Goal: Task Accomplishment & Management: Use online tool/utility

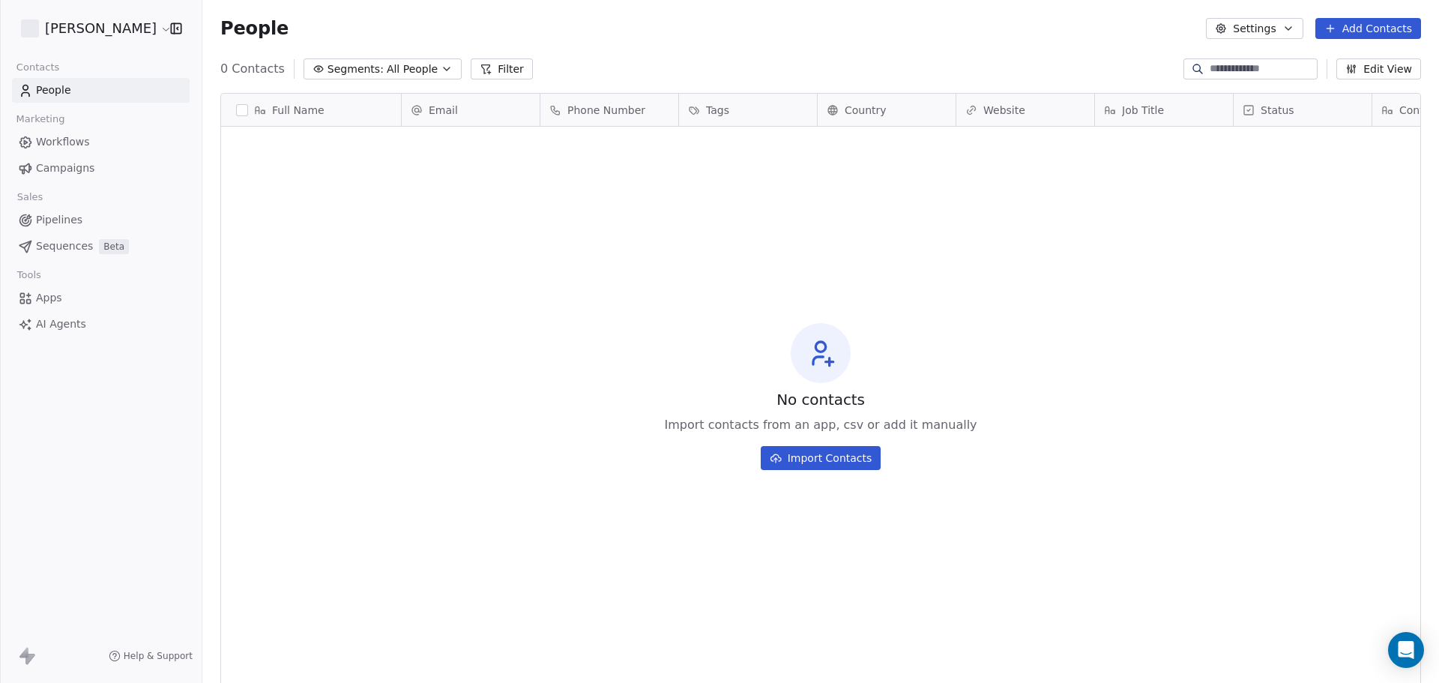
scroll to position [589, 1225]
click at [832, 460] on button "Import Contacts" at bounding box center [820, 458] width 121 height 24
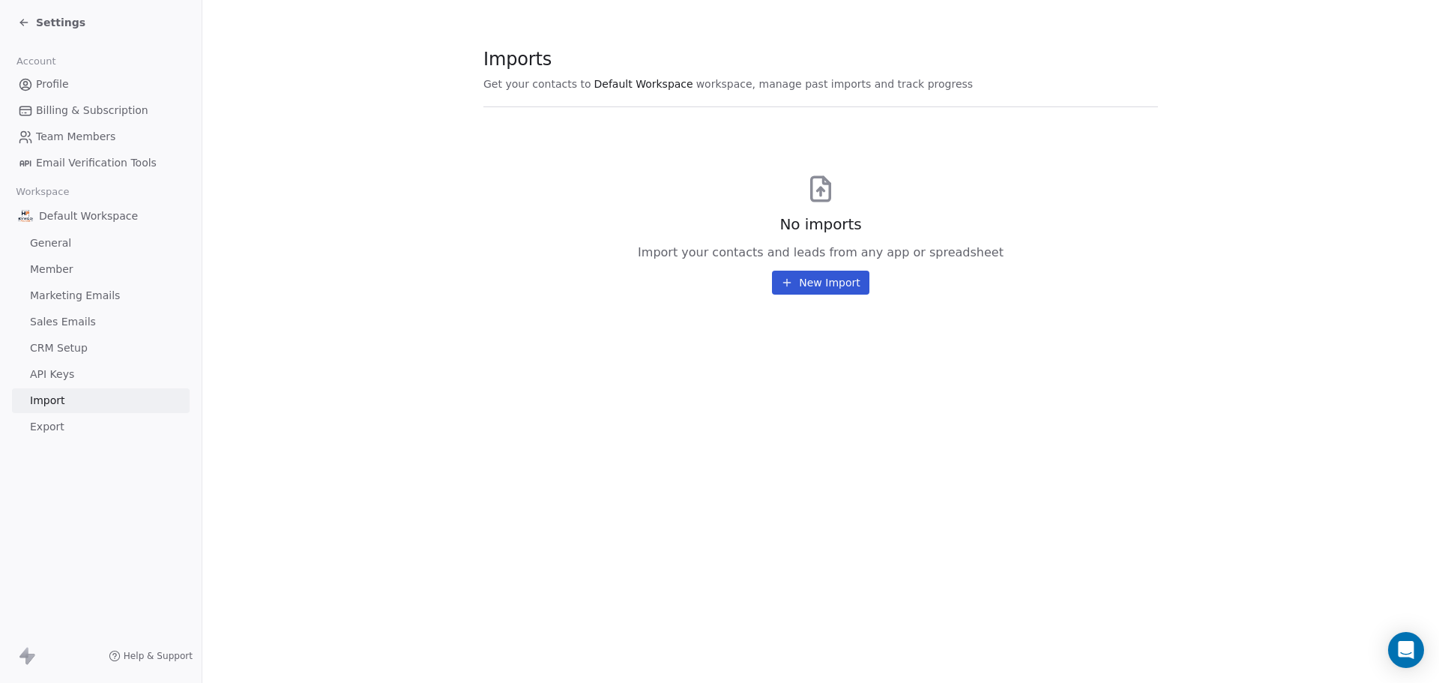
click at [828, 285] on button "New Import" at bounding box center [820, 282] width 97 height 24
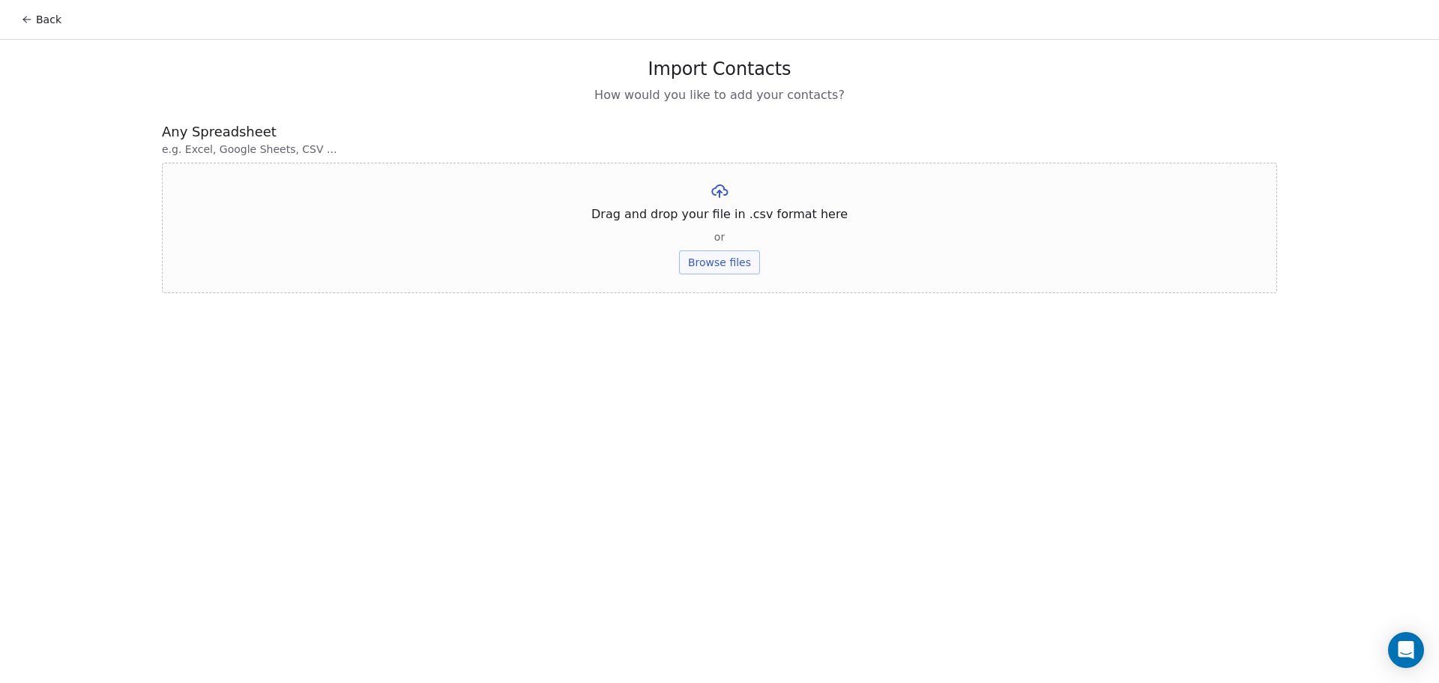
click at [718, 265] on button "Browse files" at bounding box center [719, 262] width 81 height 24
click at [710, 266] on button "Browse files" at bounding box center [719, 262] width 81 height 24
click at [733, 217] on button "Upload" at bounding box center [719, 220] width 55 height 24
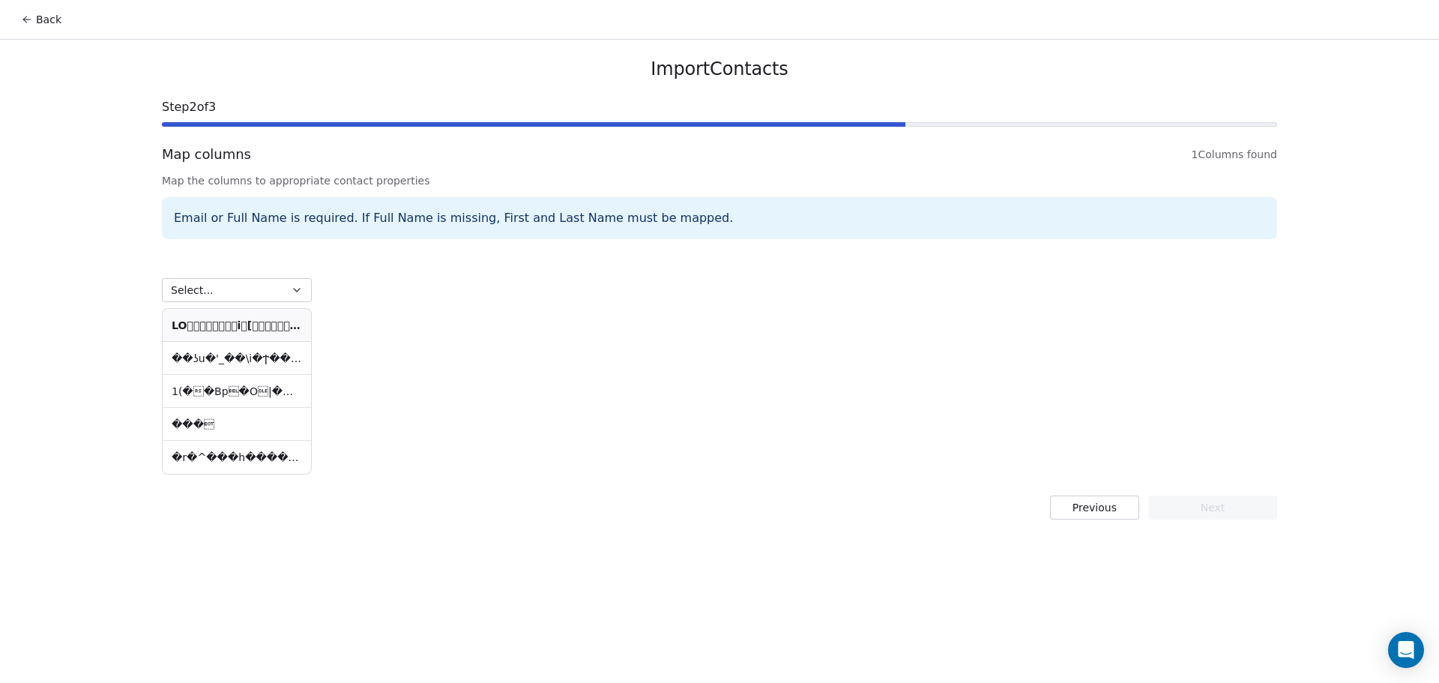
click at [270, 291] on button "Select..." at bounding box center [237, 290] width 150 height 24
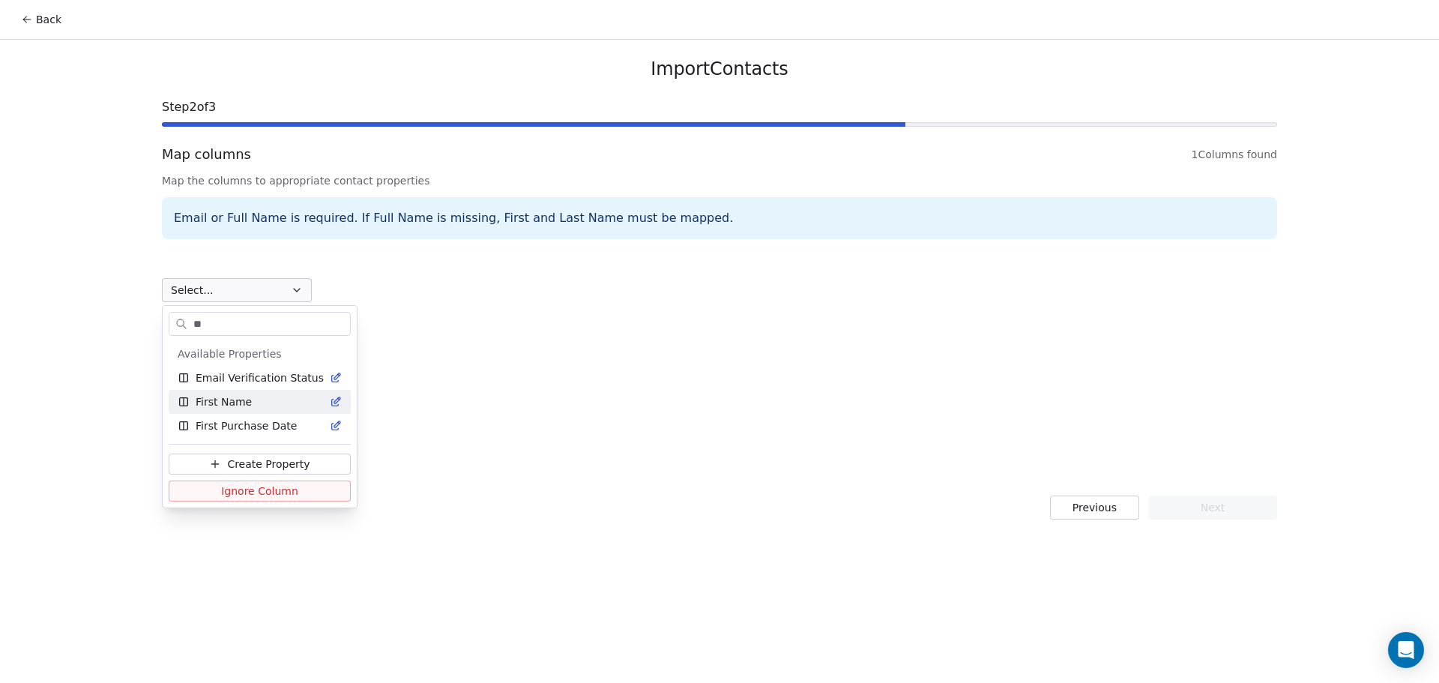
type input "**"
click at [217, 404] on span "First Name" at bounding box center [224, 401] width 56 height 15
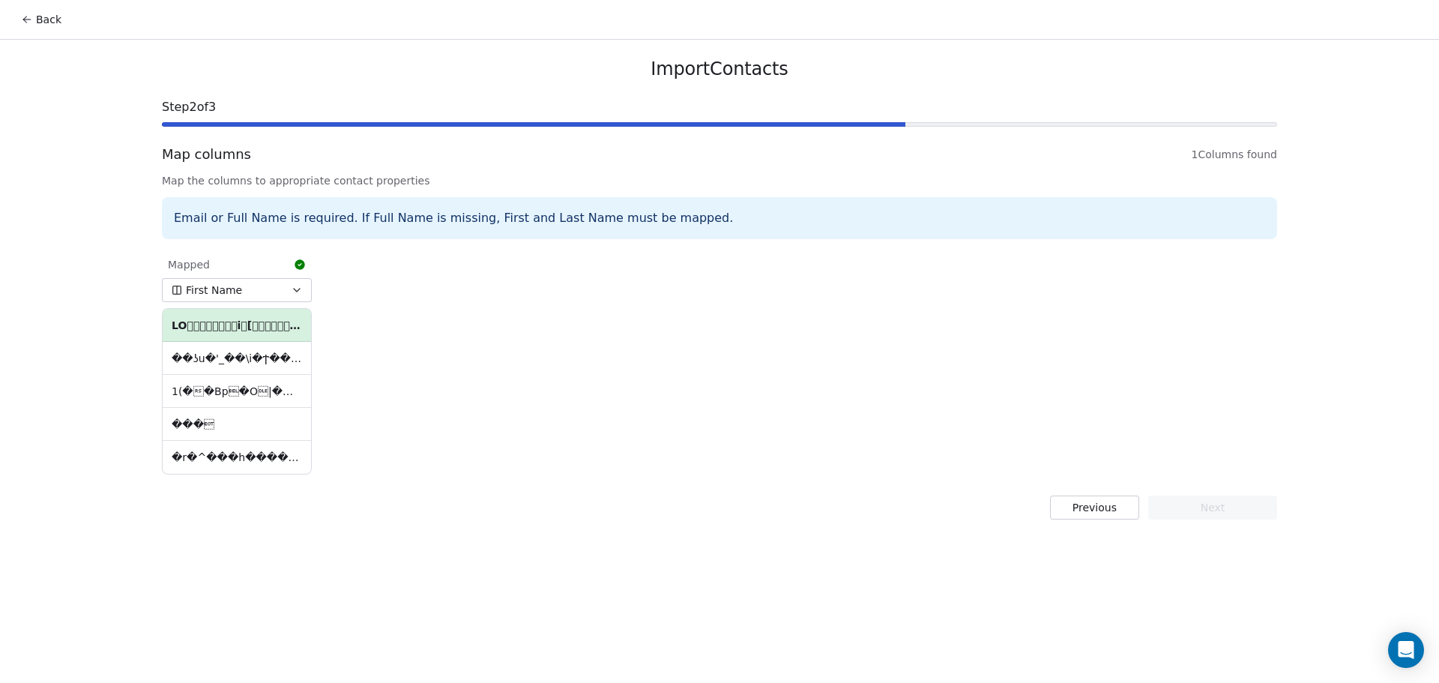
click at [294, 293] on icon "button" at bounding box center [297, 290] width 12 height 12
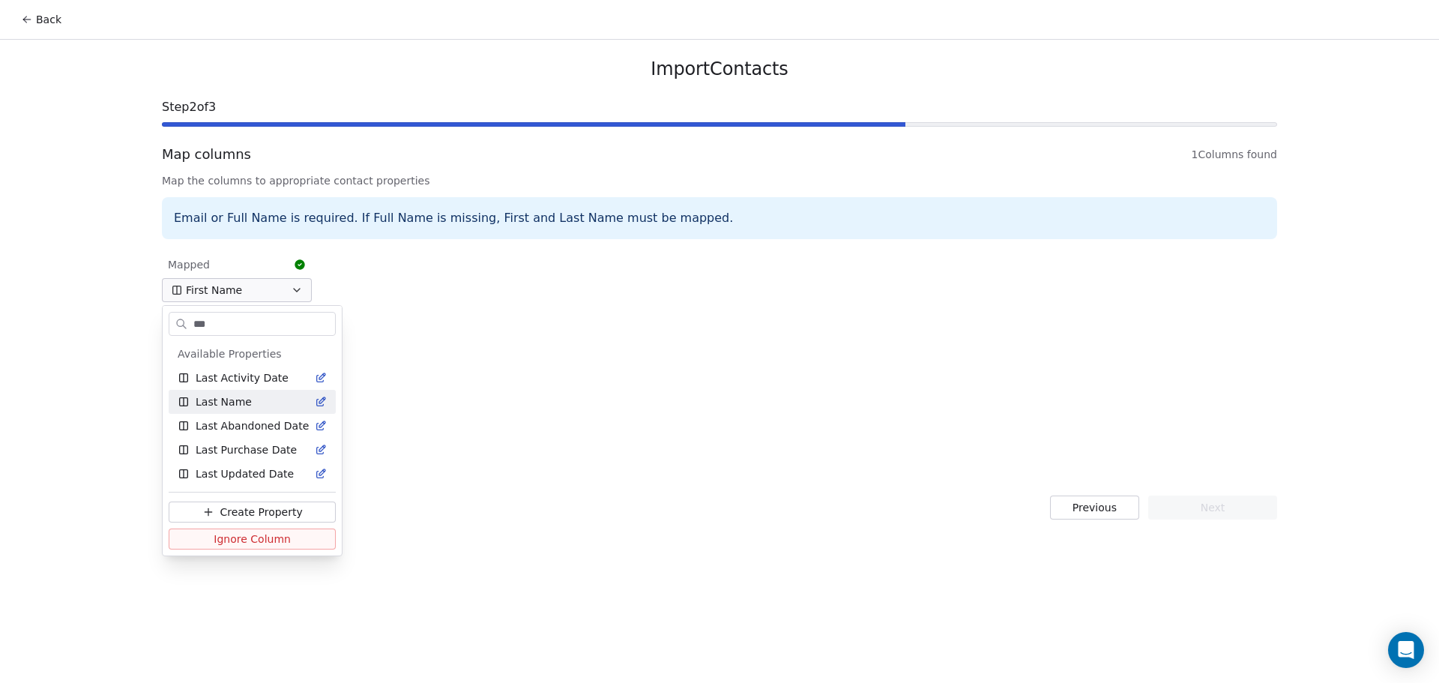
type input "***"
click at [264, 396] on div "Last Name" at bounding box center [252, 401] width 149 height 15
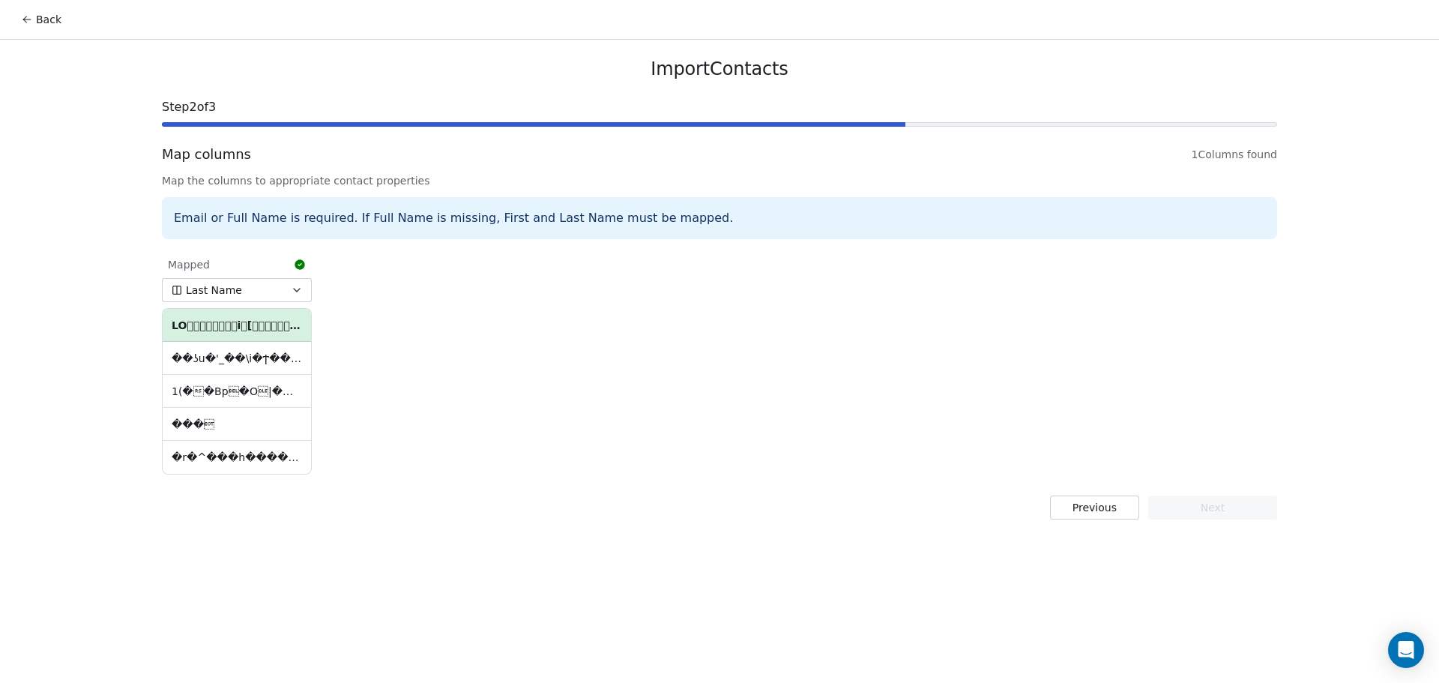
click at [360, 394] on div "Mapped Last Name ��ʖu�'_��\i�Ϯ����x�~�i7*ҵw��񩪋�cҍ �l�<F�C͋÷tW�F����8K�;��k��…" at bounding box center [719, 362] width 1115 height 229
click at [252, 291] on button "Last Name" at bounding box center [237, 290] width 150 height 24
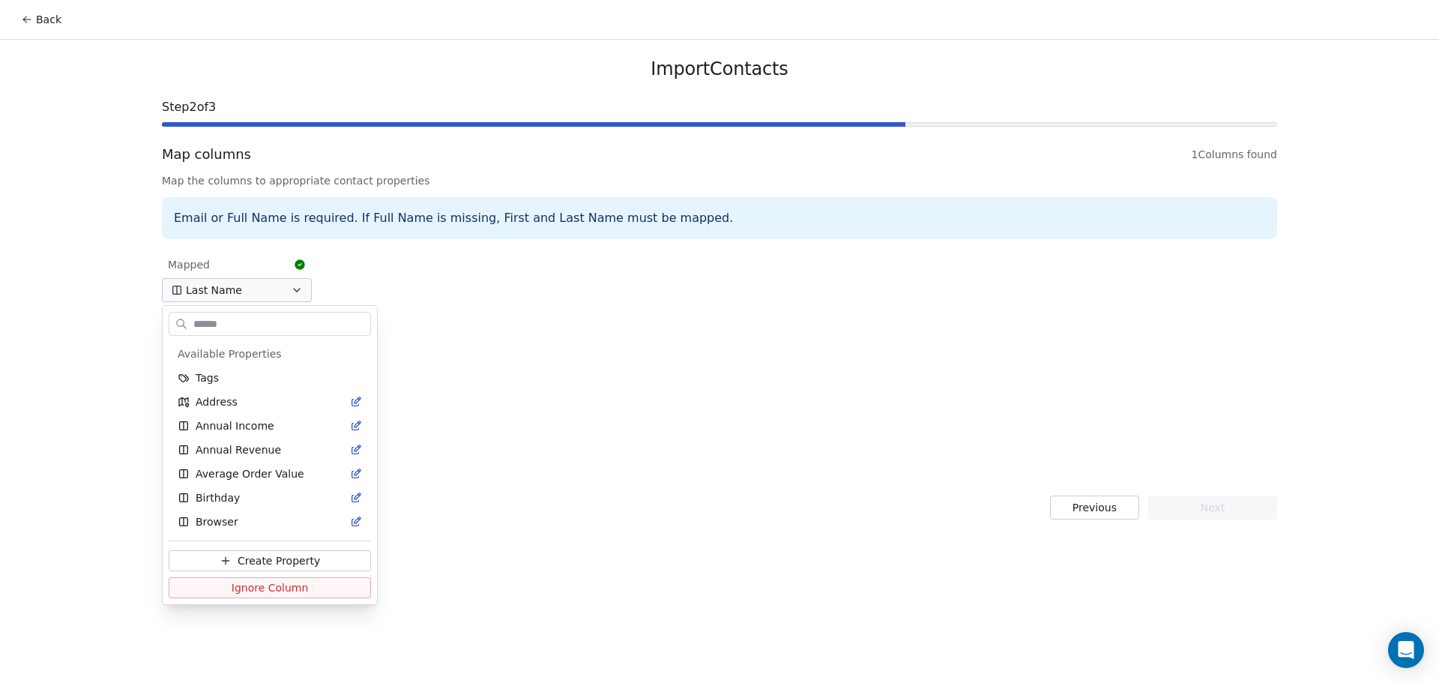
scroll to position [407, 0]
click at [371, 267] on html "Back Import Contacts Step 2 of 3 Map columns 1 Columns found Map the columns to…" at bounding box center [719, 341] width 1439 height 683
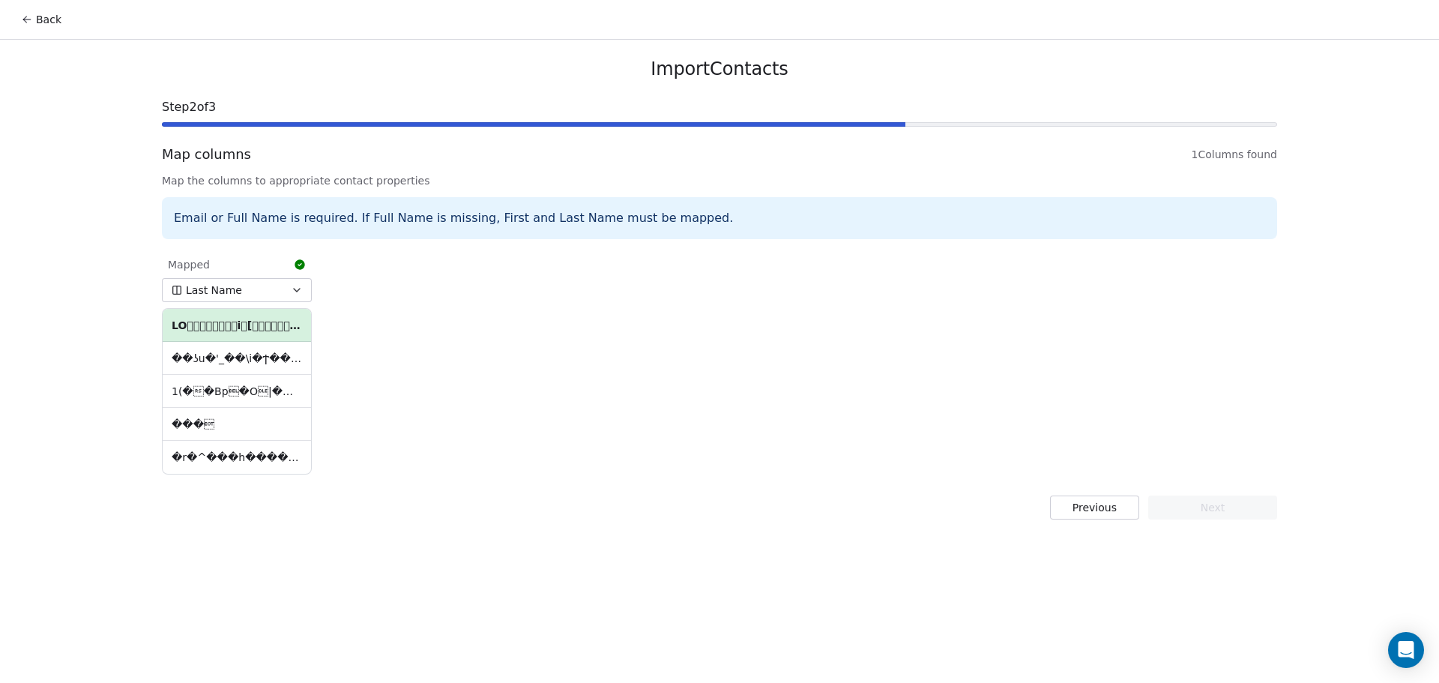
click at [288, 293] on button "Last Name" at bounding box center [237, 290] width 150 height 24
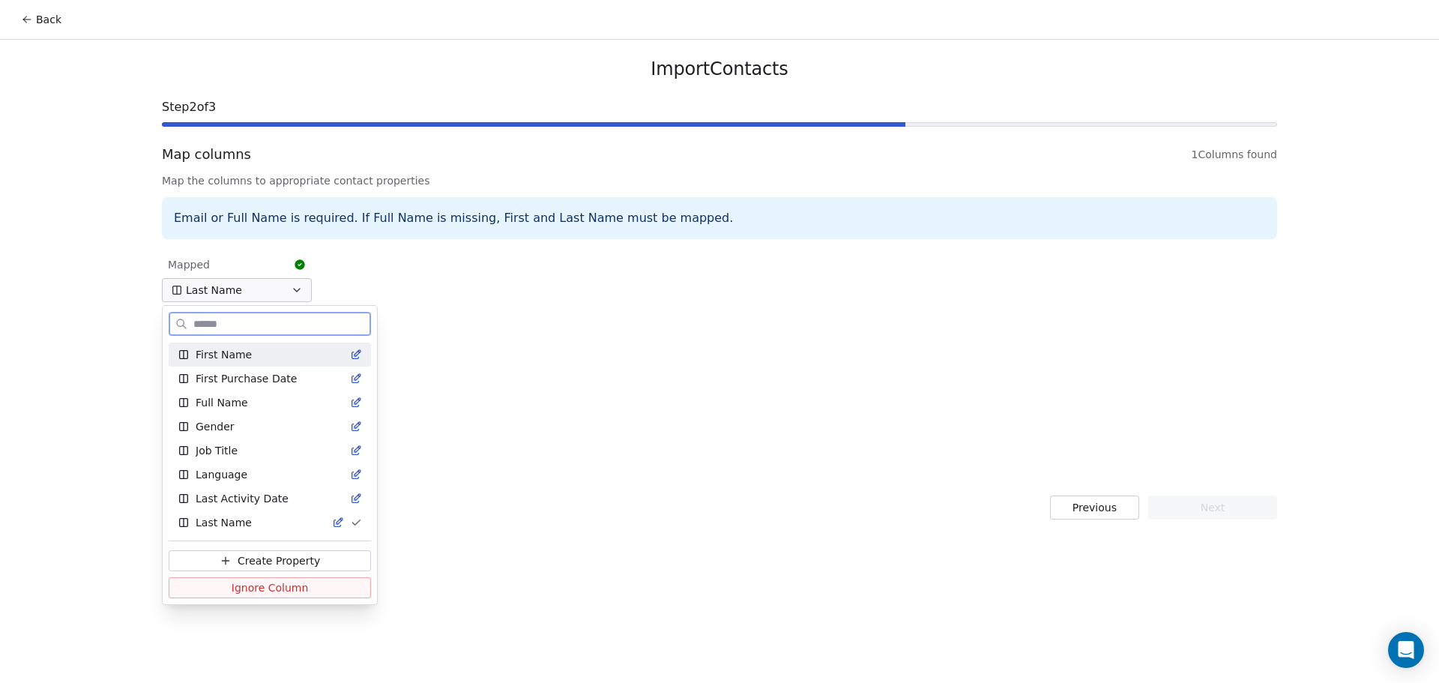
click at [255, 354] on div "First Name" at bounding box center [270, 354] width 184 height 15
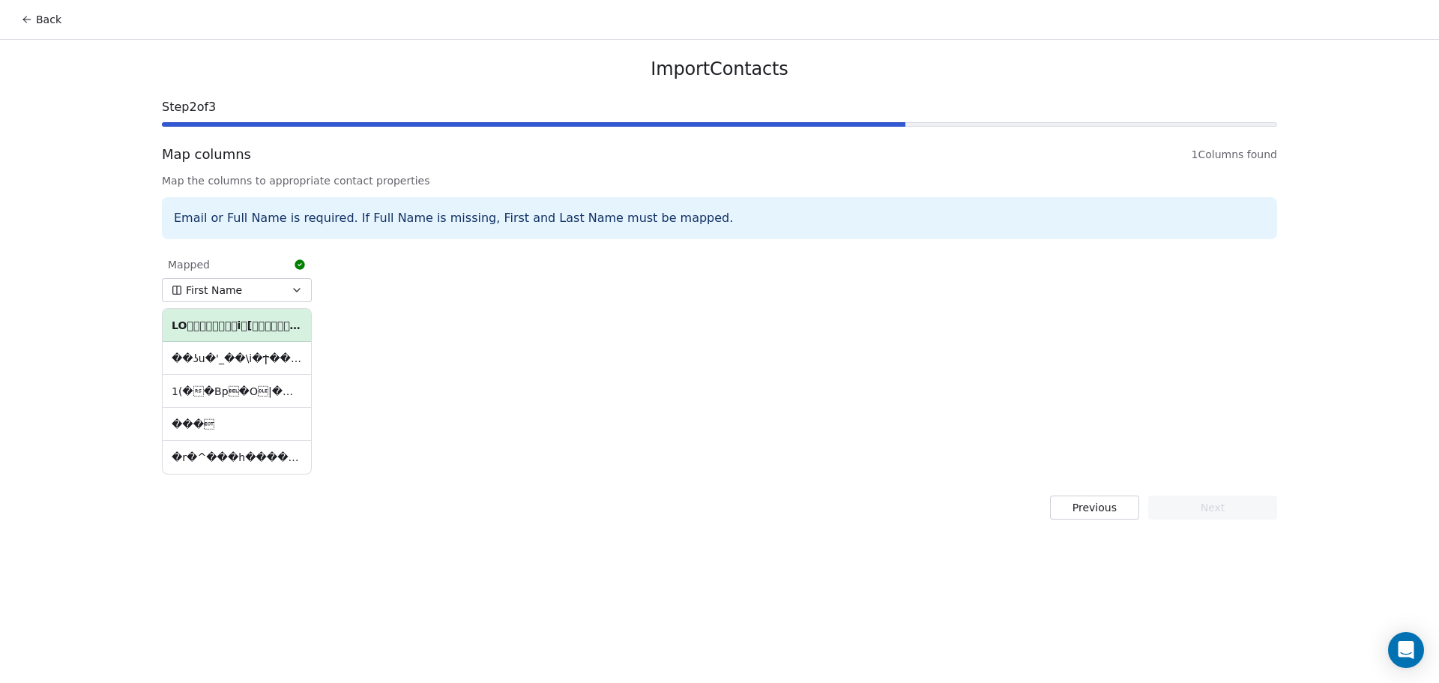
click at [375, 348] on div "Mapped First Name ��ʖu�'_��\i�Ϯ����x�~�i7*ҵw��񩪋�cҍ �l�<F�C͋÷tW�F����8K�;��k�…" at bounding box center [719, 362] width 1115 height 229
click at [249, 360] on td "��ʖu�'_��\i�Ϯ����x�~�i7*ҵw��񩪋�cҍ �l�<F�C͋÷tW�F����8K�;��k��8T��}��Кei�6�Yti…" at bounding box center [237, 358] width 148 height 33
click at [281, 326] on th at bounding box center [237, 325] width 148 height 33
click at [262, 355] on td "��ʖu�'_��\i�Ϯ����x�~�i7*ҵw��񩪋�cҍ �l�<F�C͋÷tW�F����8K�;��k��8T��}��Кei�6�Yti…" at bounding box center [237, 358] width 148 height 33
click at [260, 378] on td "1(��Bp�O|� ��?C��B��C��� �A��/|��C��j�n/�O��i�`���>V8`�…" at bounding box center [237, 391] width 148 height 33
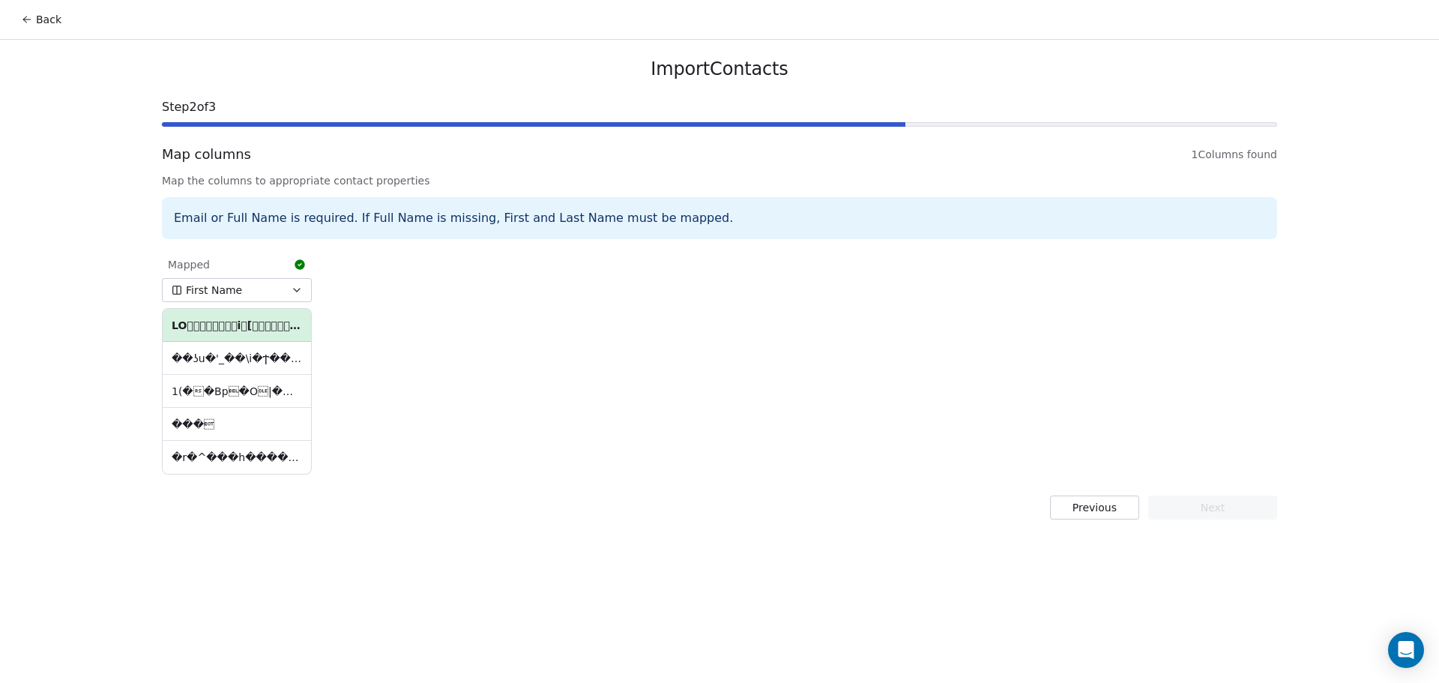
click at [226, 286] on span "First Name" at bounding box center [214, 289] width 56 height 15
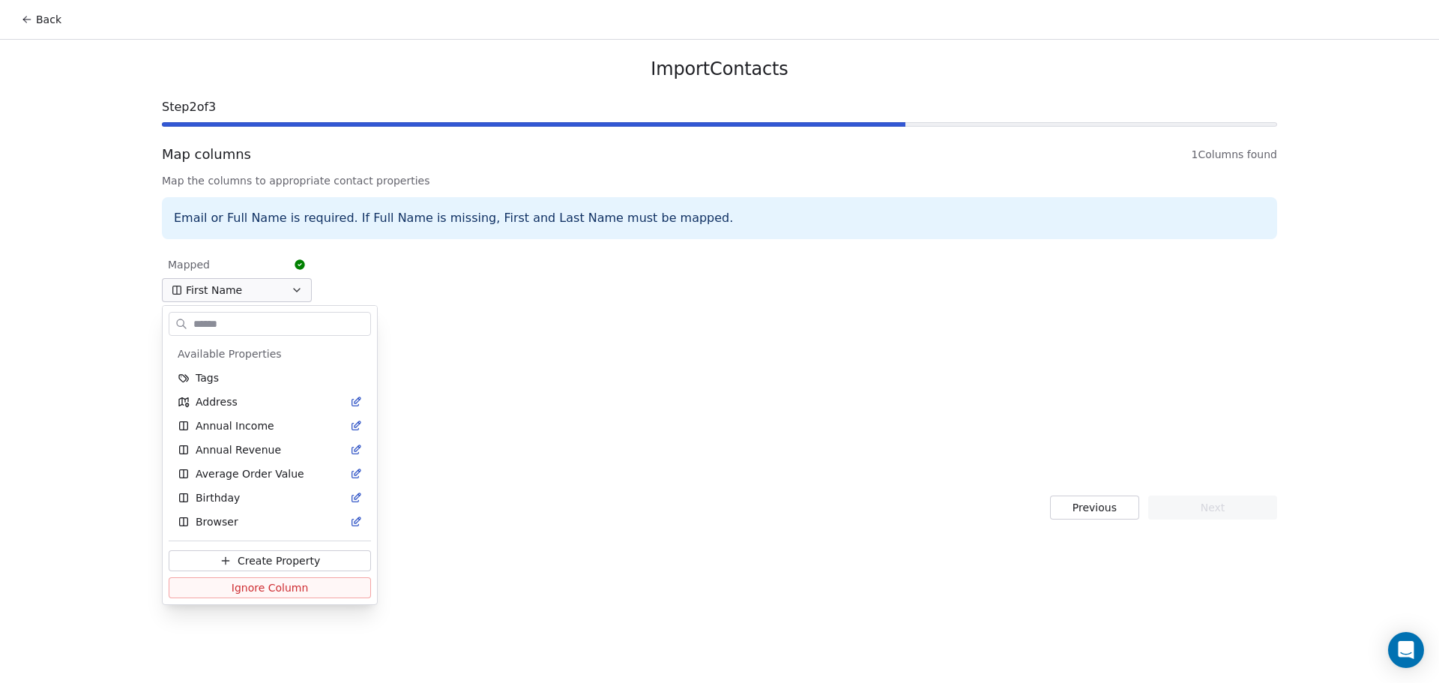
scroll to position [239, 0]
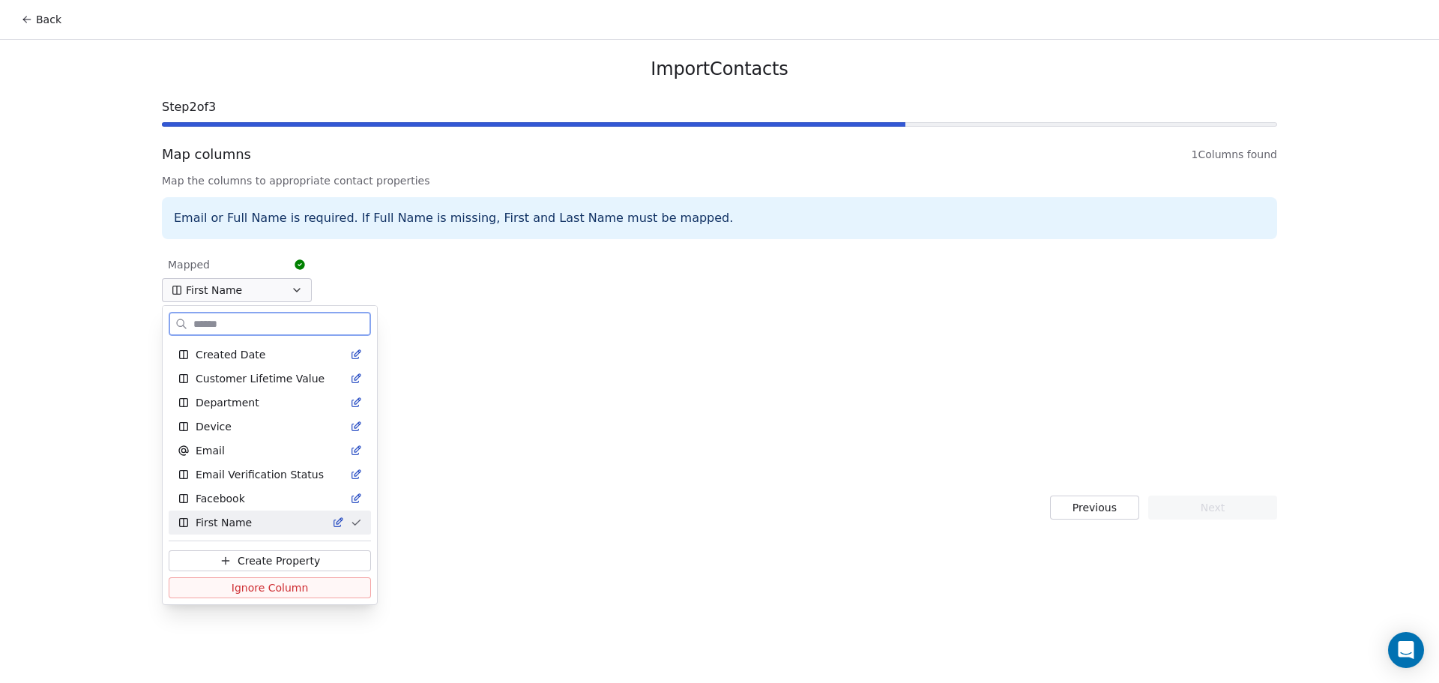
click at [273, 562] on span "Create Property" at bounding box center [279, 560] width 82 height 15
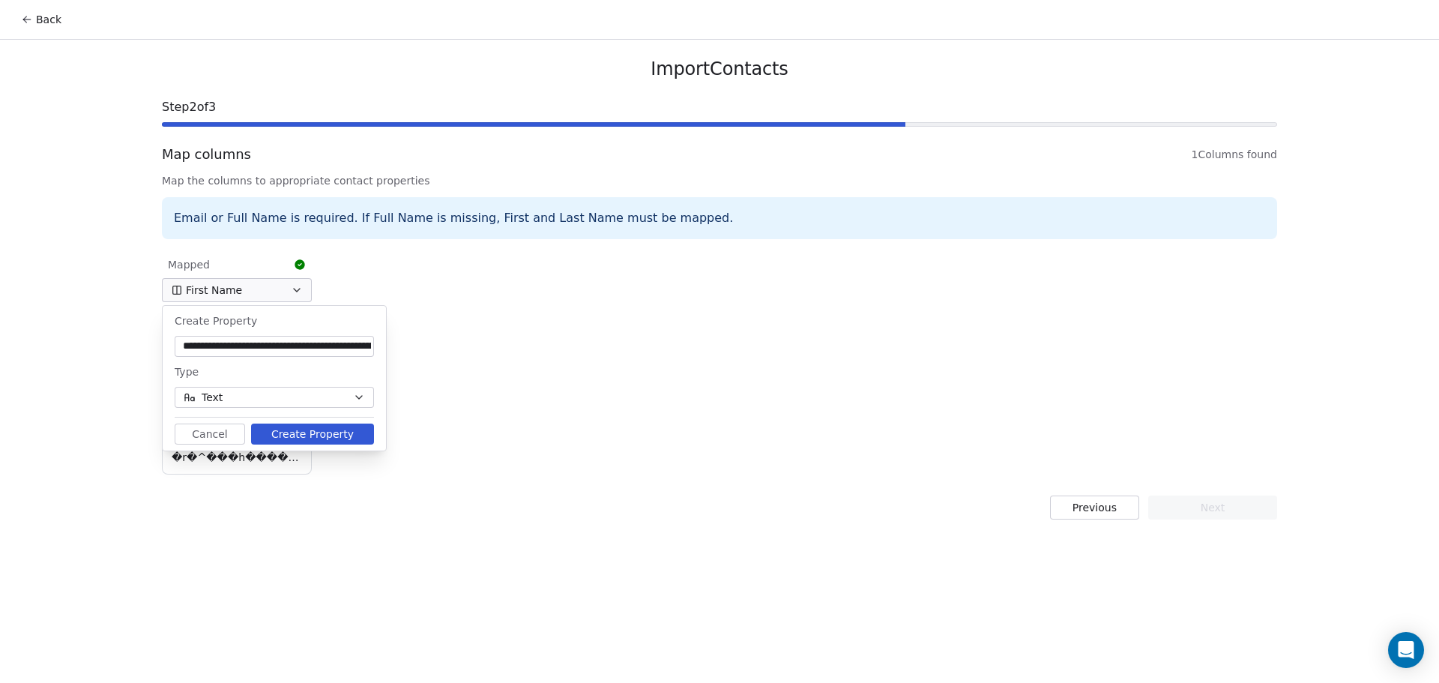
click at [293, 397] on button "Text" at bounding box center [274, 397] width 199 height 21
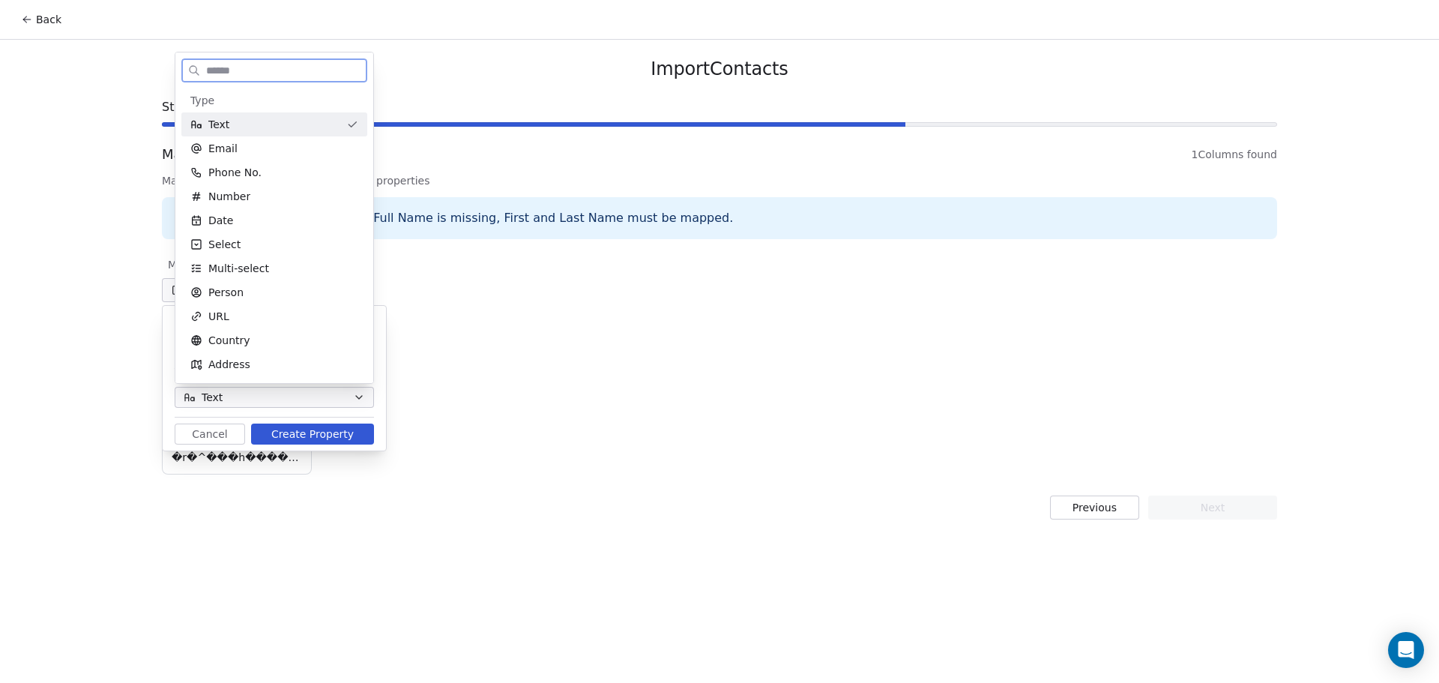
click at [279, 133] on div "Text" at bounding box center [274, 124] width 186 height 24
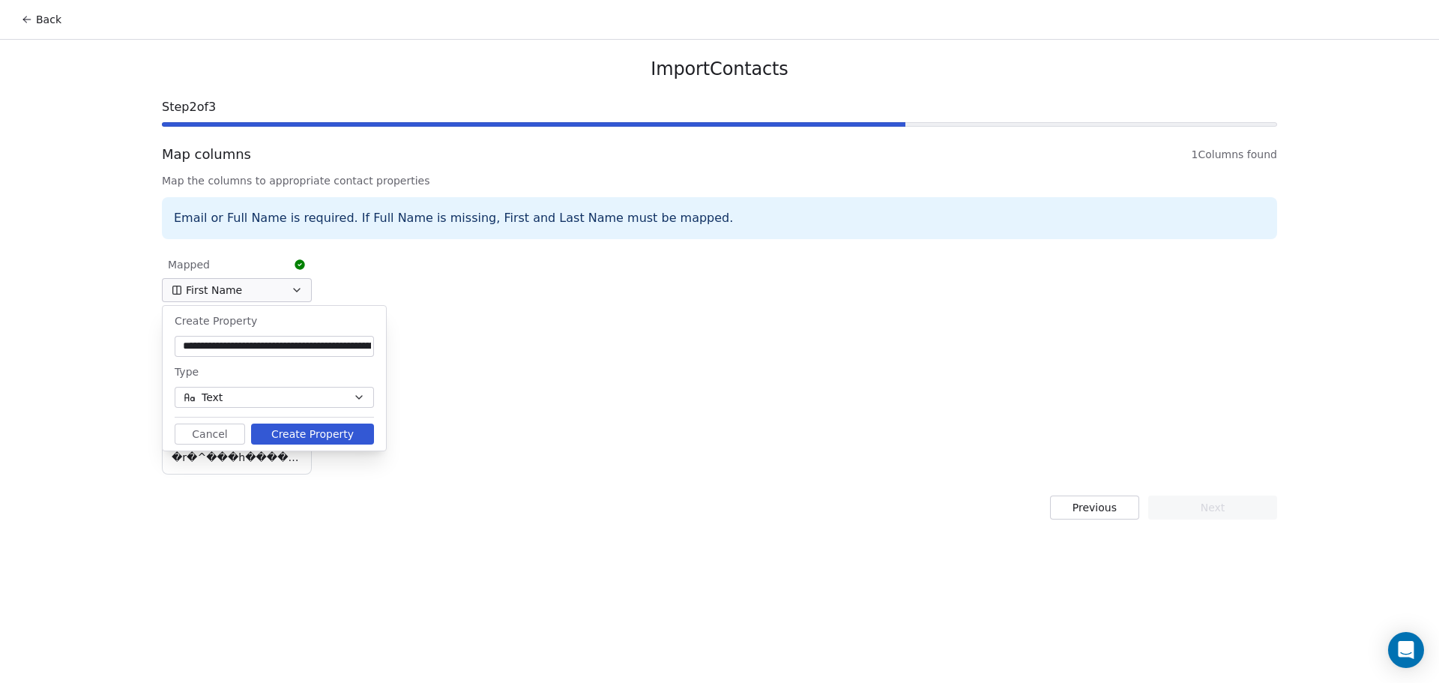
click at [313, 345] on input "**********" at bounding box center [274, 346] width 193 height 15
type input "**********"
click at [336, 431] on button "Create Property" at bounding box center [312, 433] width 123 height 21
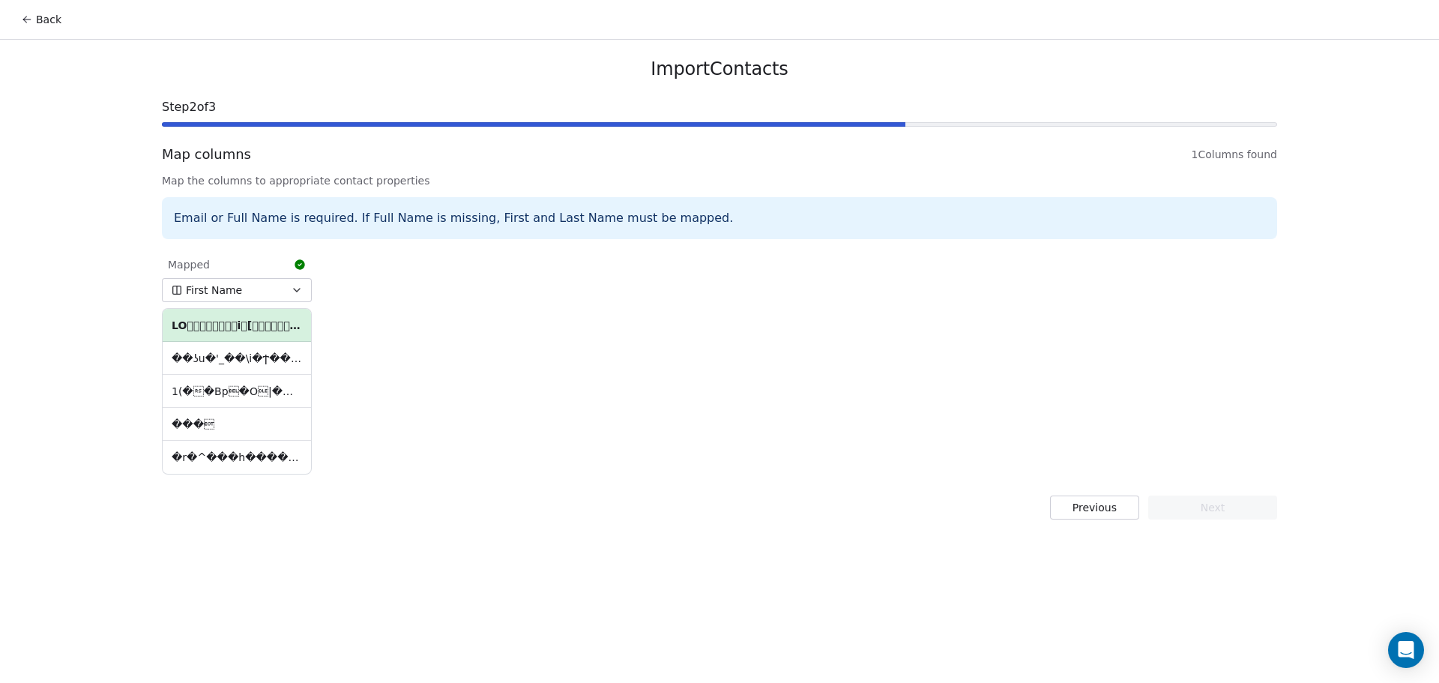
click at [337, 432] on div "Mapped First Name ��ʖu�'_��\i�Ϯ����x�~�i7*ҵw��񩪋�cҍ �l�<F�C͋÷tW�F����8K�;��k�…" at bounding box center [719, 362] width 1115 height 229
